Goal: Task Accomplishment & Management: Manage account settings

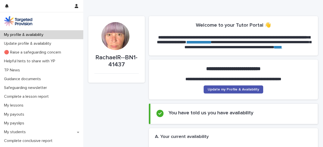
scroll to position [41, 0]
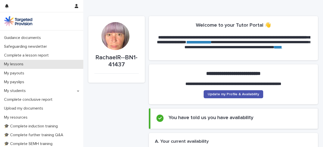
click at [27, 67] on p "My lessons" at bounding box center [14, 64] width 25 height 5
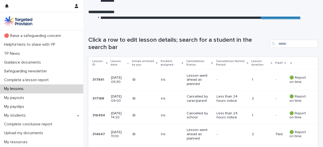
scroll to position [6, 0]
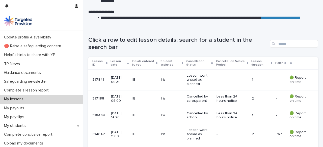
click at [125, 81] on p "[DATE] 09:30" at bounding box center [119, 80] width 17 height 9
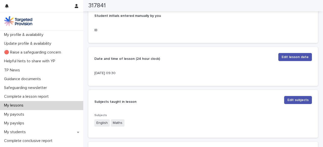
scroll to position [119, 0]
click at [291, 57] on span "Edit lesson date" at bounding box center [294, 57] width 27 height 5
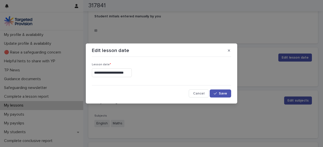
click at [115, 74] on input "**********" at bounding box center [112, 73] width 40 height 9
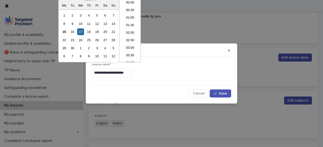
scroll to position [116, 0]
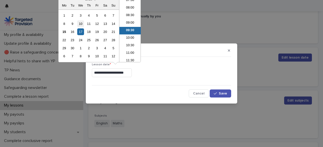
click at [82, 24] on div "10" at bounding box center [80, 23] width 7 height 7
type input "**********"
click at [225, 94] on span "Save" at bounding box center [223, 94] width 8 height 4
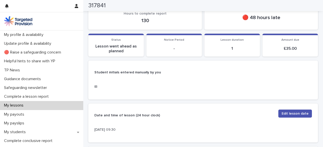
scroll to position [0, 0]
